Goal: Information Seeking & Learning: Learn about a topic

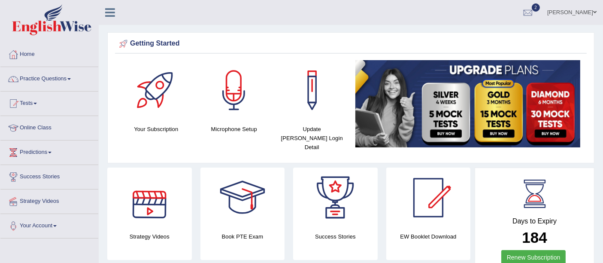
click at [113, 188] on link at bounding box center [149, 198] width 85 height 60
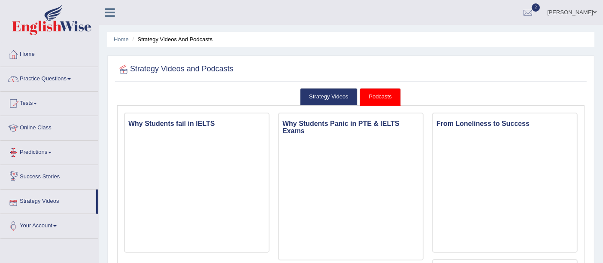
click at [73, 174] on link "Success Stories" at bounding box center [49, 175] width 98 height 21
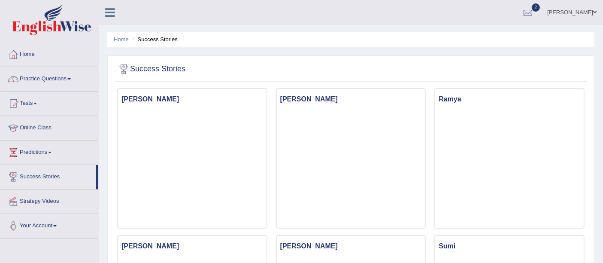
click at [59, 80] on link "Practice Questions" at bounding box center [49, 77] width 98 height 21
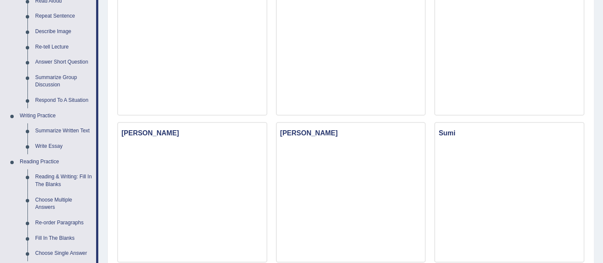
scroll to position [131, 0]
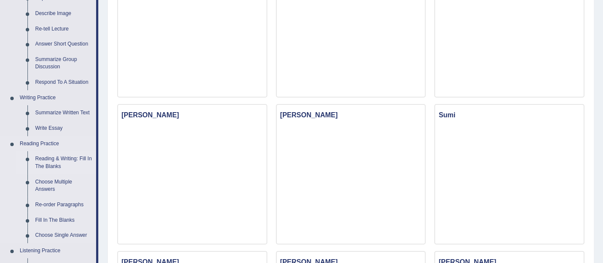
click at [61, 158] on link "Reading & Writing: Fill In The Blanks" at bounding box center [63, 162] width 65 height 23
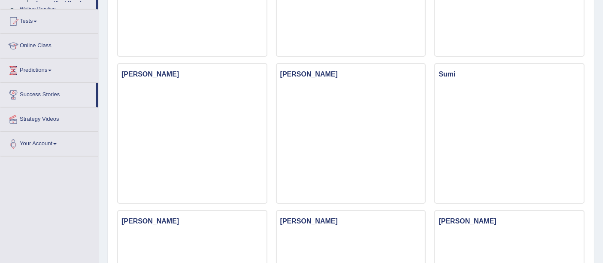
scroll to position [278, 0]
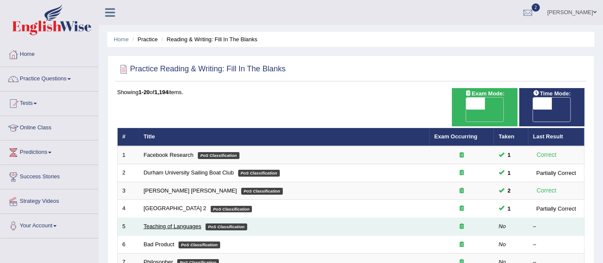
click at [168, 223] on link "Teaching of Languages" at bounding box center [173, 226] width 58 height 6
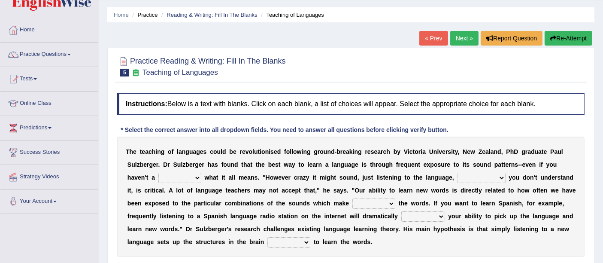
scroll to position [25, 0]
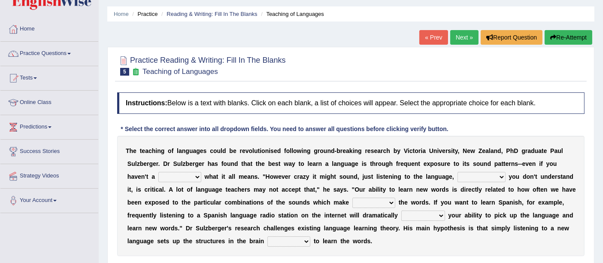
click at [190, 173] on select "dew claw clue due" at bounding box center [179, 177] width 43 height 10
select select "clue"
click at [158, 172] on select "dew claw clue due" at bounding box center [179, 177] width 43 height 10
click at [495, 173] on select "but also all together even though if so" at bounding box center [482, 177] width 48 height 10
select select "even though"
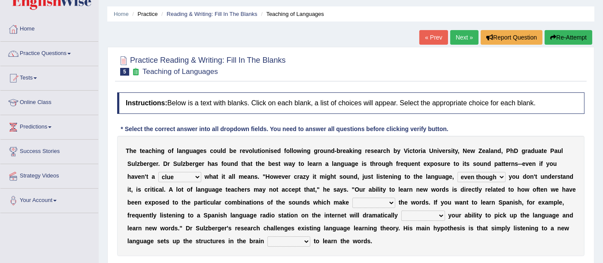
click at [458, 172] on select "but also all together even though if so" at bounding box center [482, 177] width 48 height 10
click at [364, 202] on select "down up of on" at bounding box center [374, 203] width 43 height 10
select select "up"
click at [353, 198] on select "down up of on" at bounding box center [374, 203] width 43 height 10
click at [408, 216] on select "evaluate exaggerate describe boost" at bounding box center [424, 215] width 44 height 10
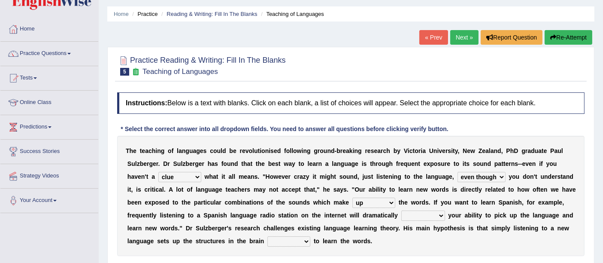
select select "boost"
click at [402, 210] on select "evaluate exaggerate describe boost" at bounding box center [424, 215] width 44 height 10
click at [285, 240] on select "requiring required directed to require" at bounding box center [289, 241] width 43 height 10
click at [268, 236] on select "requiring required directed to require" at bounding box center [289, 241] width 43 height 10
click at [297, 237] on select "requiring required directed to require" at bounding box center [289, 241] width 43 height 10
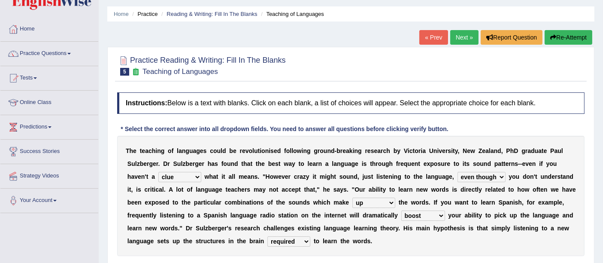
select select "to require"
click at [268, 236] on select "requiring required directed to require" at bounding box center [289, 241] width 43 height 10
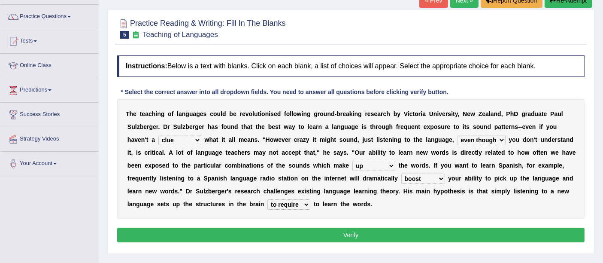
scroll to position [64, 0]
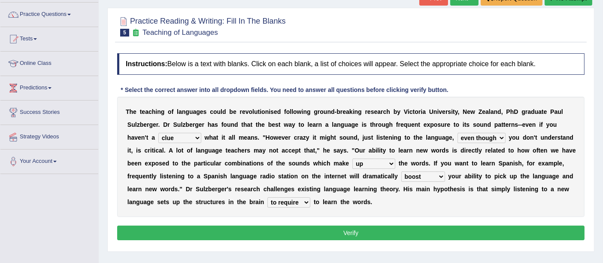
click at [384, 225] on button "Verify" at bounding box center [351, 232] width 468 height 15
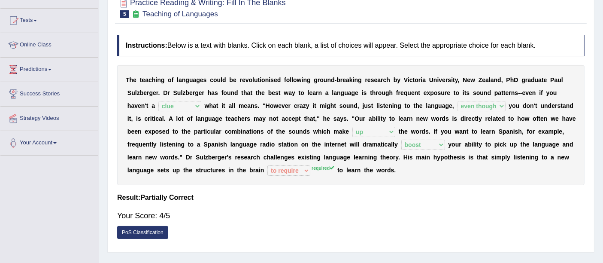
scroll to position [82, 0]
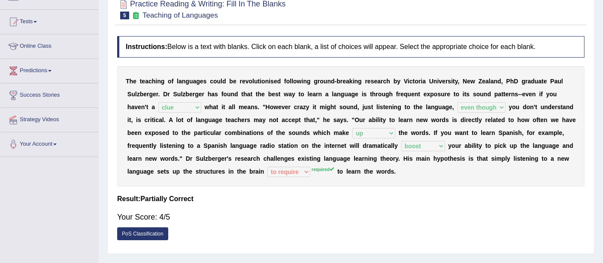
click at [146, 232] on link "PoS Classification" at bounding box center [142, 233] width 51 height 13
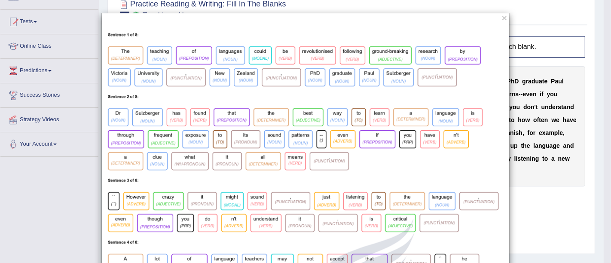
click at [502, 18] on button "×" at bounding box center [504, 17] width 5 height 9
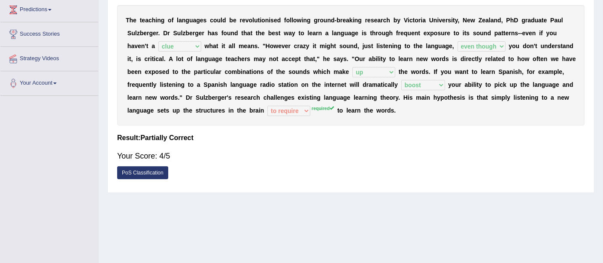
scroll to position [0, 0]
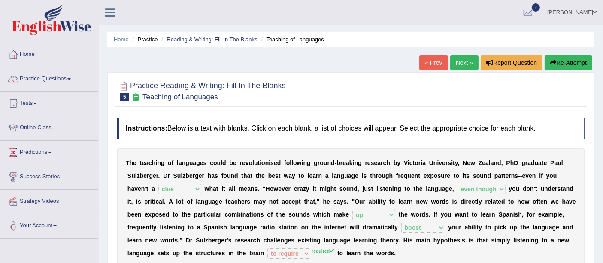
click at [463, 66] on link "Next »" at bounding box center [465, 62] width 28 height 15
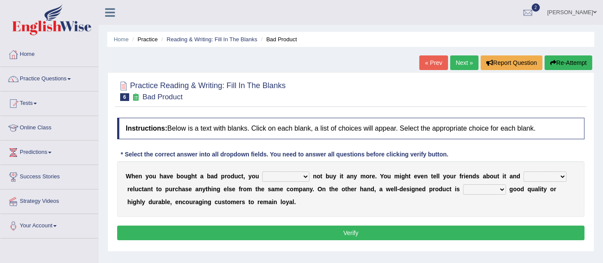
click at [294, 179] on select "would have should have should" at bounding box center [285, 176] width 47 height 10
select select "would"
click at [262, 171] on select "would have should have should" at bounding box center [285, 176] width 47 height 10
click at [533, 175] on select "is are be being" at bounding box center [545, 176] width 43 height 10
select select "being"
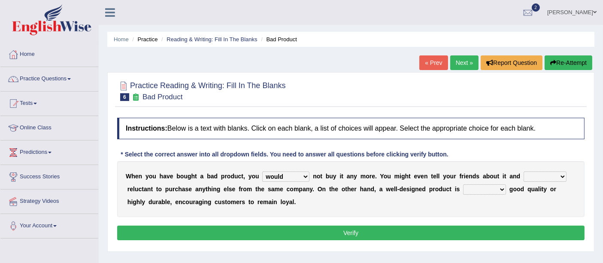
click at [524, 171] on select "is are be being" at bounding box center [545, 176] width 43 height 10
click at [480, 191] on select "both also neither either" at bounding box center [484, 189] width 43 height 10
select select "either"
click at [463, 184] on select "both also neither either" at bounding box center [484, 189] width 43 height 10
click at [405, 231] on button "Verify" at bounding box center [351, 232] width 468 height 15
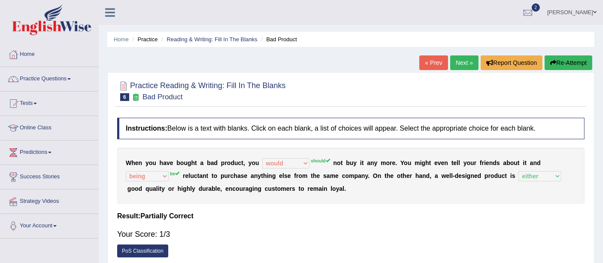
click at [150, 246] on link "PoS Classification" at bounding box center [142, 250] width 51 height 13
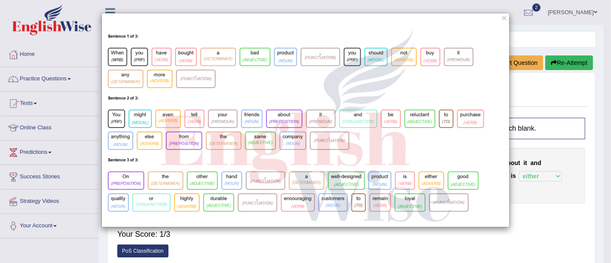
click at [83, 133] on div "×" at bounding box center [305, 120] width 611 height 214
click at [506, 18] on button "×" at bounding box center [504, 17] width 5 height 9
